Goal: Task Accomplishment & Management: Use online tool/utility

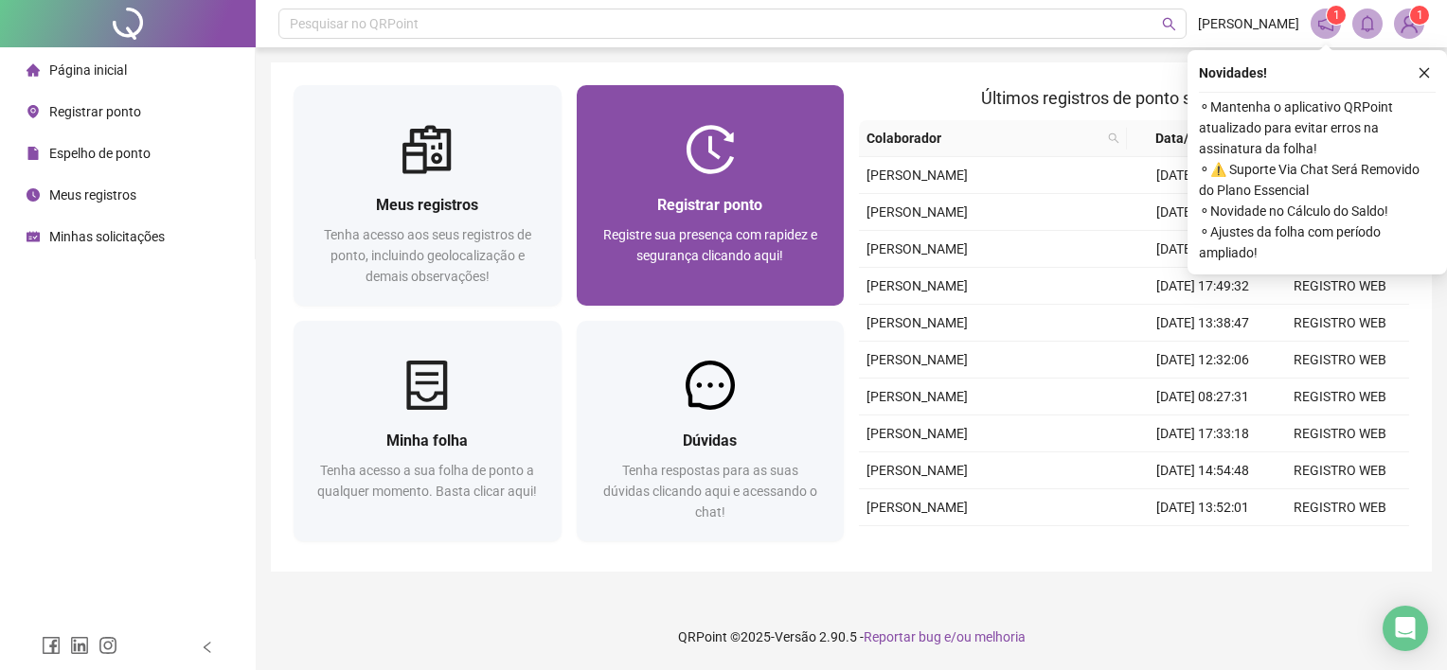
click at [700, 265] on div "Registre sua presença com rapidez e segurança clicando aqui!" at bounding box center [710, 255] width 223 height 63
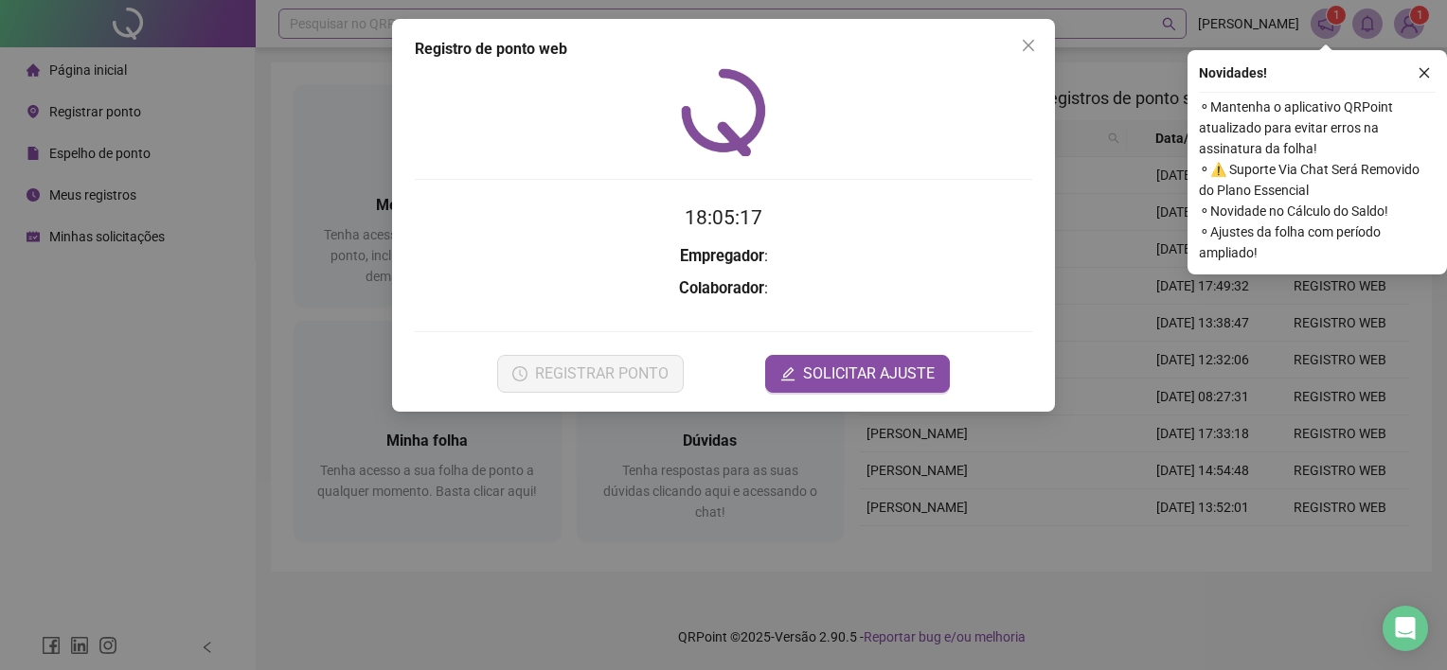
drag, startPoint x: 1030, startPoint y: 43, endPoint x: 1045, endPoint y: 20, distance: 26.8
click at [1031, 45] on icon "close" at bounding box center [1028, 45] width 15 height 15
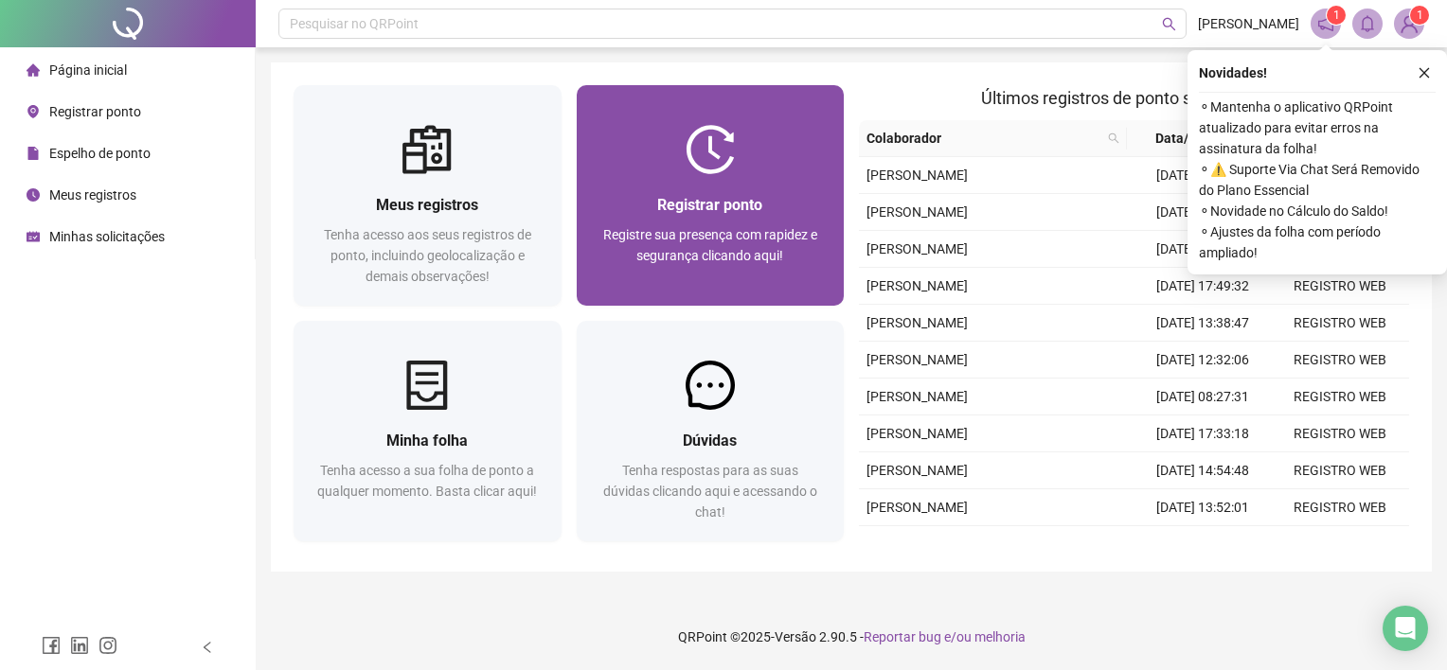
click at [750, 224] on div "Registre sua presença com rapidez e segurança clicando aqui!" at bounding box center [710, 255] width 223 height 63
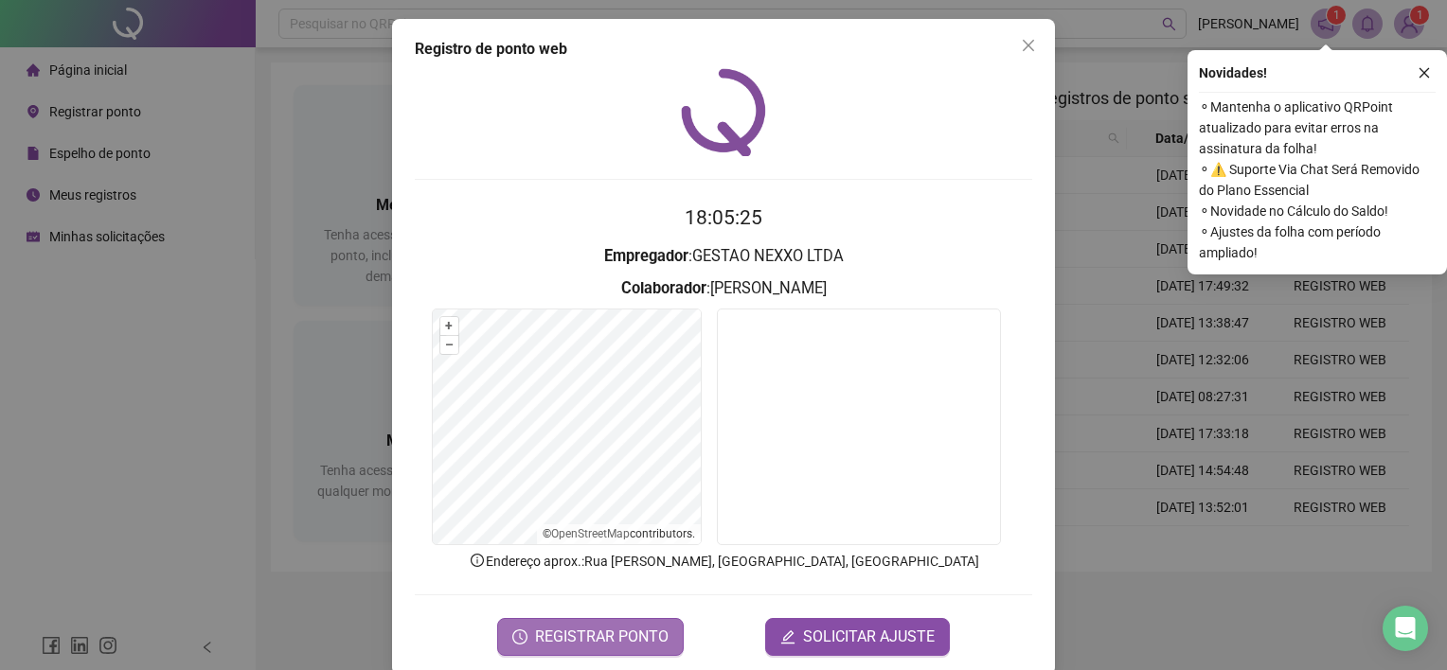
click at [575, 628] on span "REGISTRAR PONTO" at bounding box center [602, 637] width 134 height 23
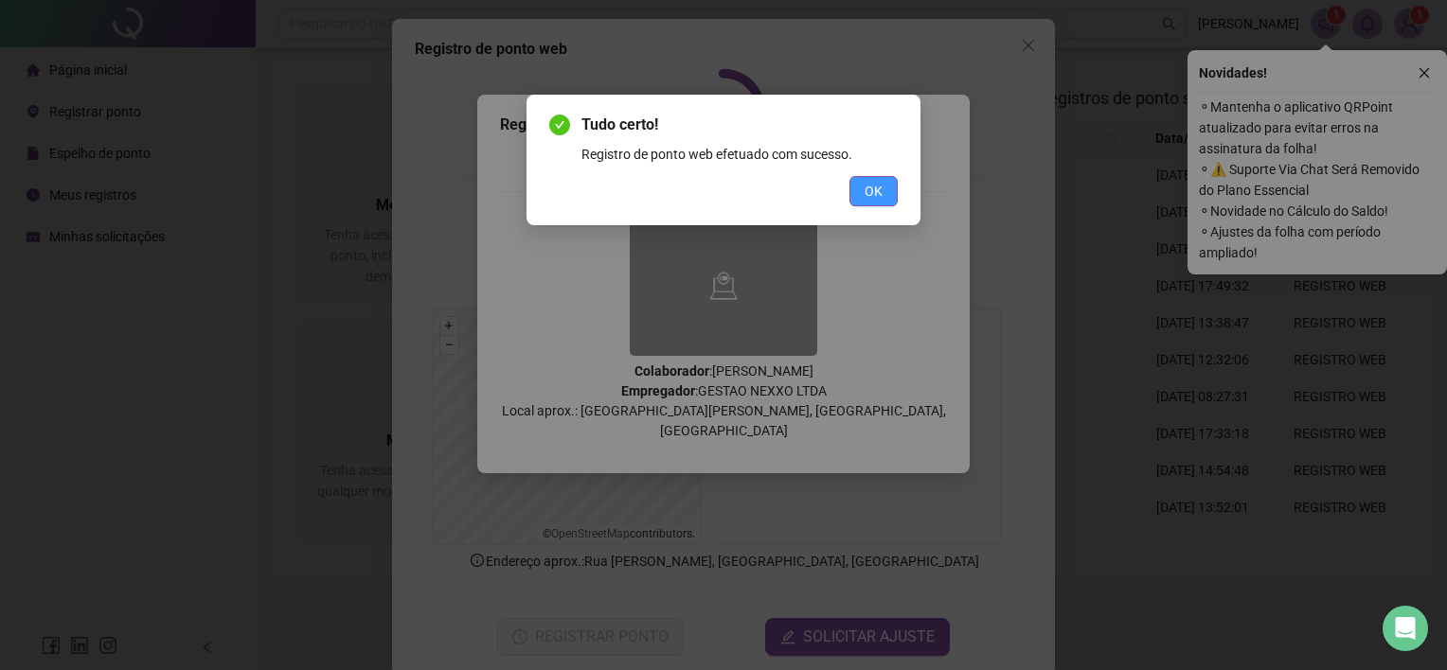
click at [890, 186] on button "OK" at bounding box center [873, 191] width 48 height 30
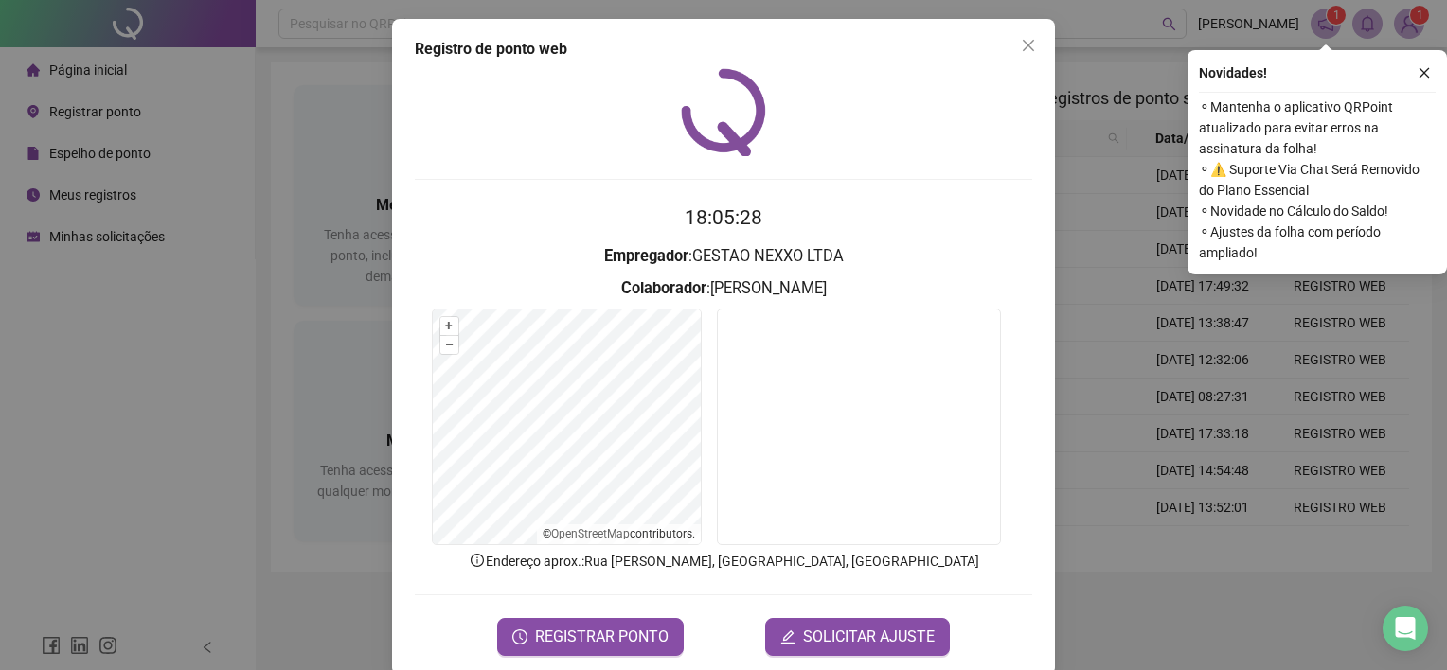
click at [1023, 42] on icon "close" at bounding box center [1028, 45] width 15 height 15
